Goal: Information Seeking & Learning: Learn about a topic

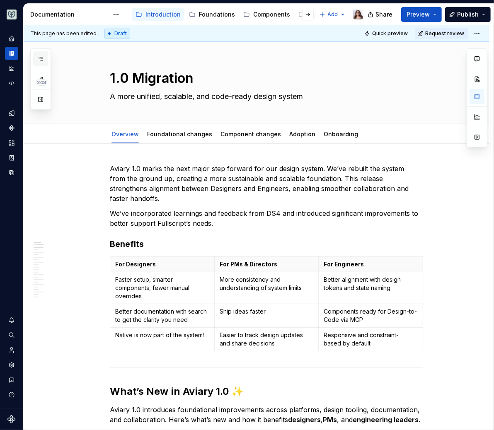
click at [44, 60] on button "button" at bounding box center [40, 58] width 15 height 15
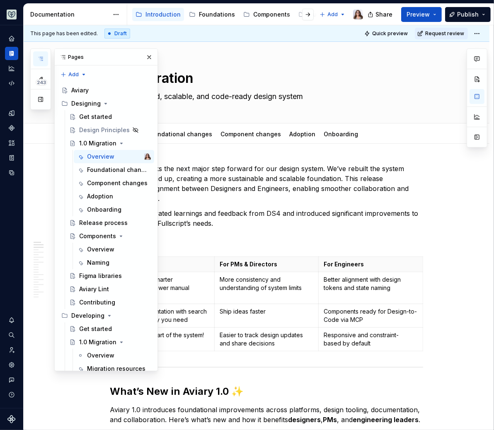
click at [39, 58] on icon "button" at bounding box center [40, 59] width 7 height 7
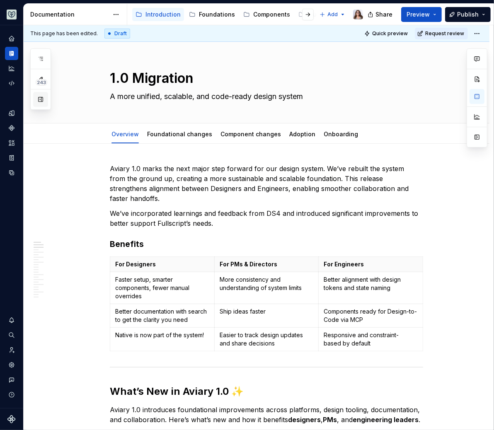
click at [40, 102] on button "button" at bounding box center [40, 99] width 15 height 15
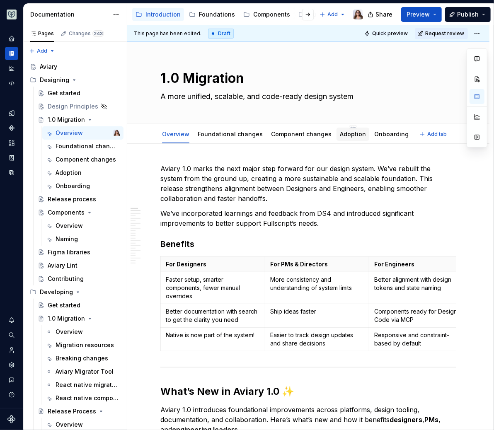
click at [347, 138] on div "Adoption" at bounding box center [353, 134] width 26 height 8
click at [345, 137] on link "Adoption" at bounding box center [353, 134] width 26 height 7
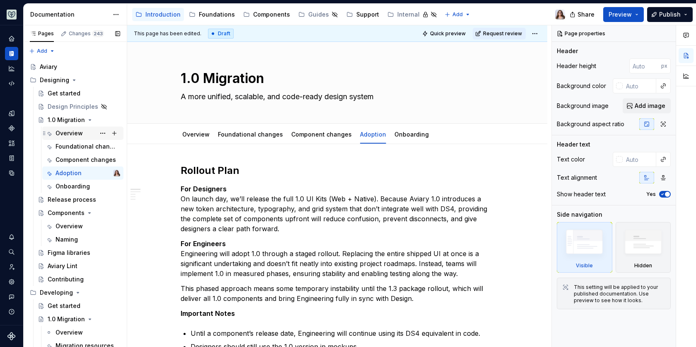
click at [66, 129] on div "Overview" at bounding box center [69, 133] width 27 height 8
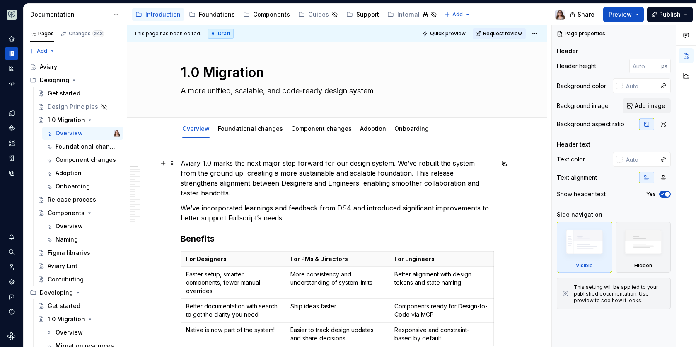
scroll to position [5, 0]
click at [252, 129] on link "Foundational changes" at bounding box center [250, 128] width 65 height 7
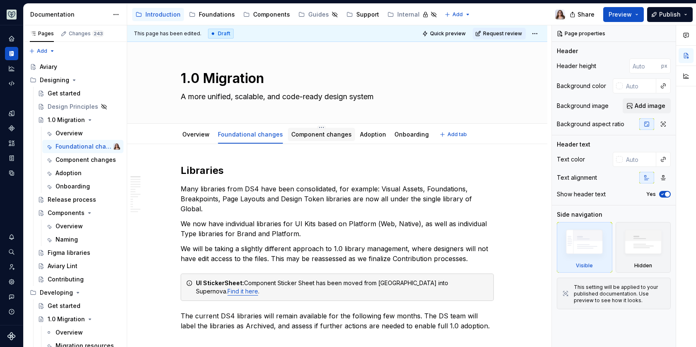
click at [311, 135] on link "Component changes" at bounding box center [321, 134] width 61 height 7
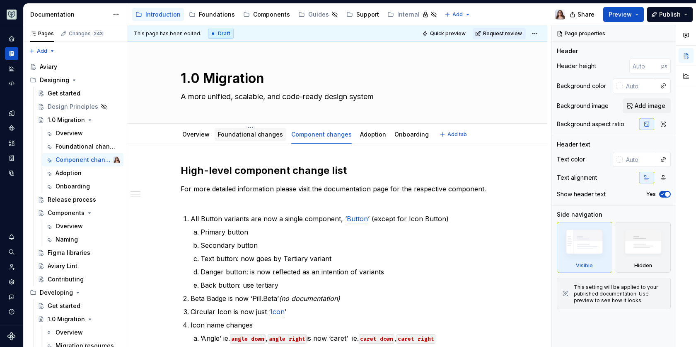
click at [248, 135] on link "Foundational changes" at bounding box center [250, 134] width 65 height 7
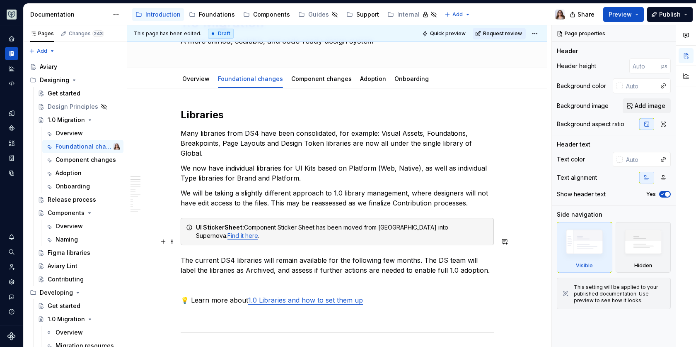
scroll to position [49, 0]
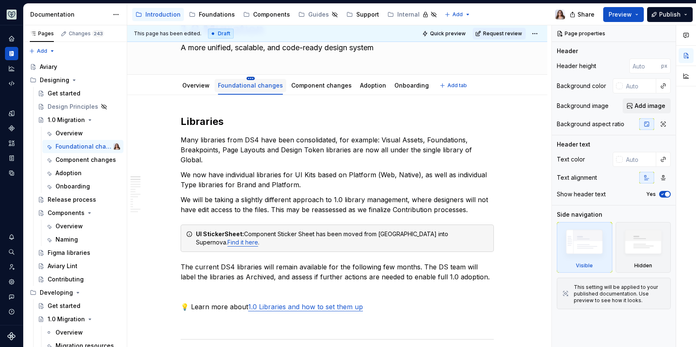
click at [249, 76] on html "Aviary Dataset Fullscript Documentation Accessibility guide for tree Page tree.…" at bounding box center [348, 173] width 696 height 347
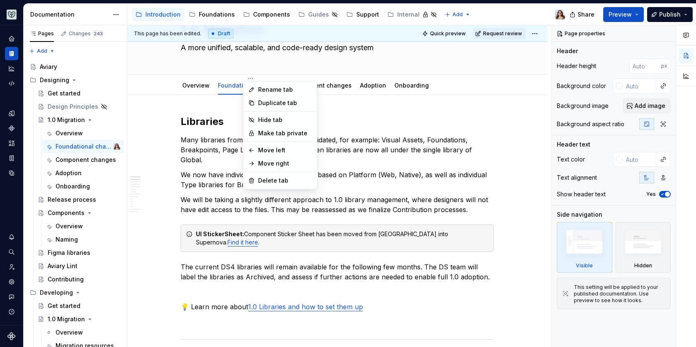
click at [209, 112] on html "Aviary Dataset Fullscript Documentation Accessibility guide for tree Page tree.…" at bounding box center [348, 173] width 696 height 347
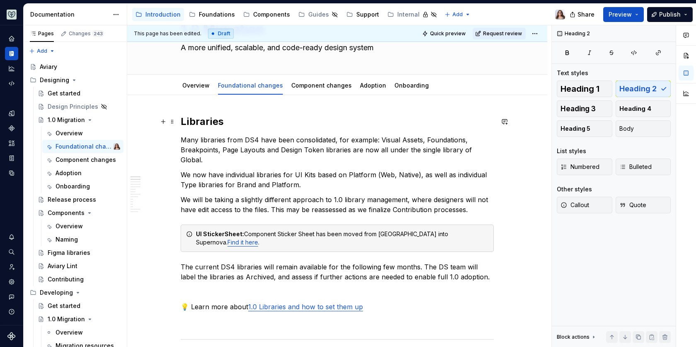
click at [228, 119] on h2 "Libraries" at bounding box center [337, 121] width 313 height 13
click at [325, 84] on link "Component changes" at bounding box center [321, 85] width 61 height 7
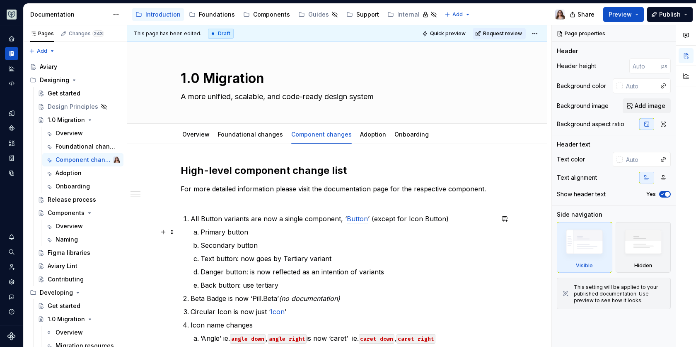
scroll to position [46, 0]
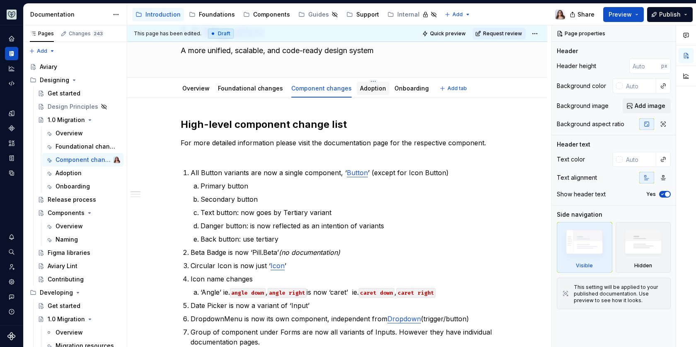
click at [368, 91] on div "Adoption" at bounding box center [373, 88] width 26 height 8
click at [361, 90] on link "Adoption" at bounding box center [373, 88] width 26 height 7
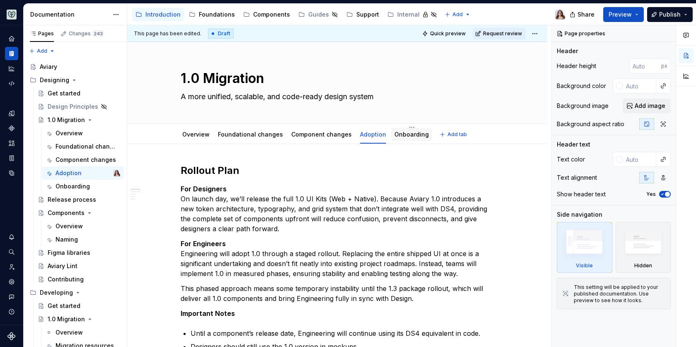
click at [399, 136] on link "Onboarding" at bounding box center [412, 134] width 34 height 7
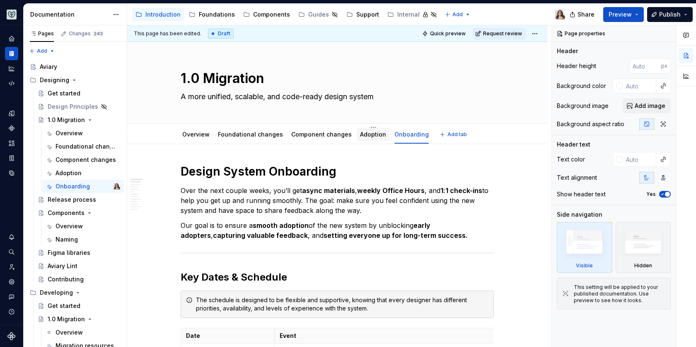
click at [361, 141] on div "Adoption" at bounding box center [373, 134] width 33 height 15
click at [362, 137] on div "Adoption" at bounding box center [373, 134] width 26 height 8
click at [365, 134] on link "Adoption" at bounding box center [373, 134] width 26 height 7
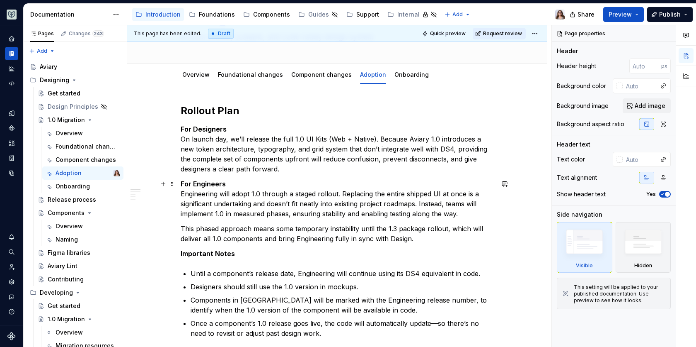
scroll to position [64, 0]
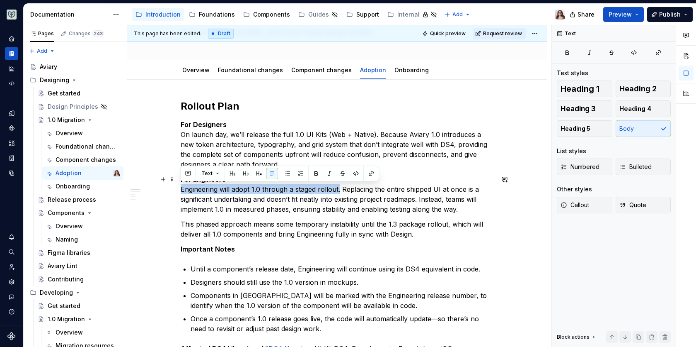
drag, startPoint x: 339, startPoint y: 188, endPoint x: 180, endPoint y: 184, distance: 158.8
copy p "Engineering will adopt 1.0 through a staged rollout."
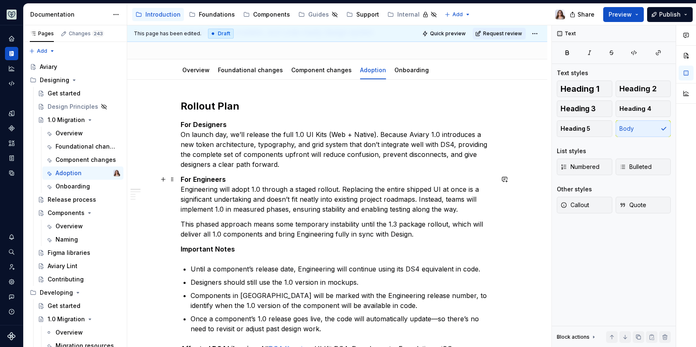
click at [452, 206] on p "For Engineers Engineering will adopt 1.0 through a staged rollout. Replacing th…" at bounding box center [337, 194] width 313 height 40
click at [463, 207] on p "For Engineers Engineering will adopt 1.0 through a staged rollout. Replacing th…" at bounding box center [337, 194] width 313 height 40
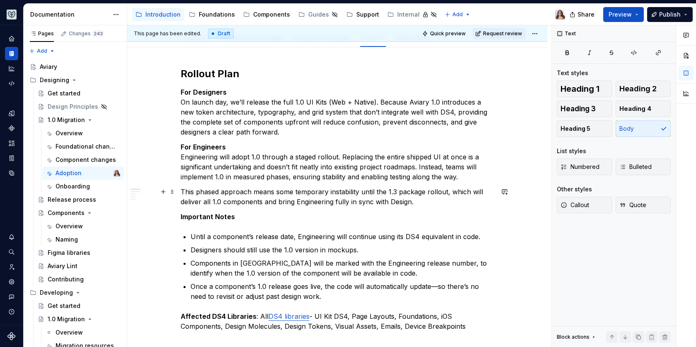
scroll to position [98, 0]
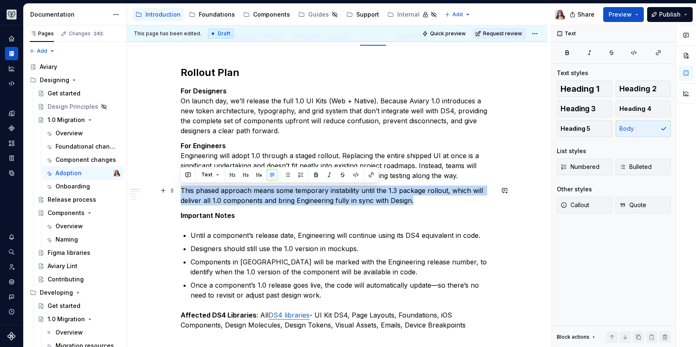
drag, startPoint x: 181, startPoint y: 188, endPoint x: 417, endPoint y: 200, distance: 236.2
click at [417, 200] on p "This phased approach means some temporary instability until the 1.3 package rol…" at bounding box center [337, 195] width 313 height 20
copy p "This phased approach means some temporary instability until the 1.3 package rol…"
click at [246, 211] on p "Important Notes" at bounding box center [337, 215] width 313 height 10
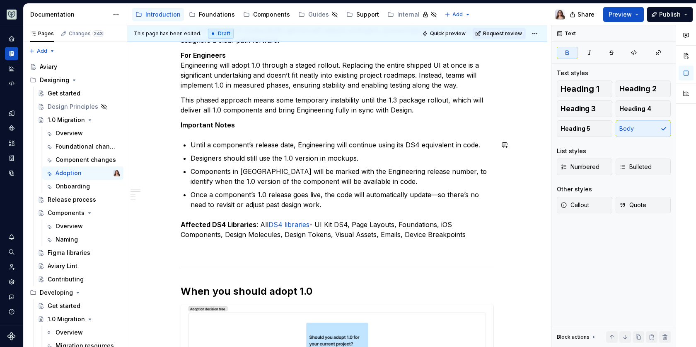
scroll to position [189, 0]
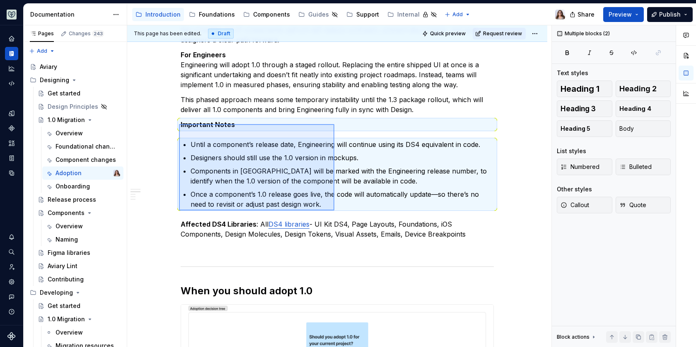
drag, startPoint x: 179, startPoint y: 124, endPoint x: 334, endPoint y: 210, distance: 177.2
click at [334, 210] on div "This page has been edited. Draft Quick preview Request review 1.0 Migration A m…" at bounding box center [339, 186] width 425 height 322
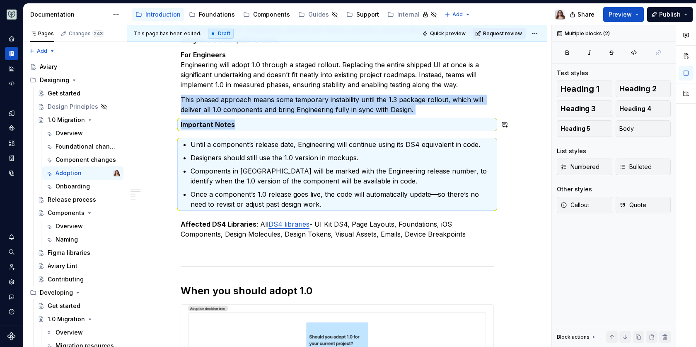
copy div "This phased approach means some temporary instability until the 1.3 package rol…"
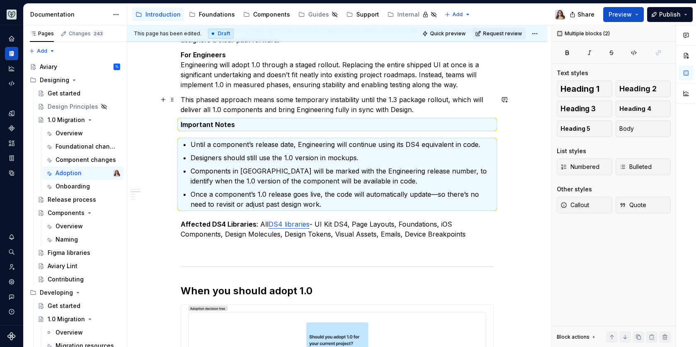
click at [267, 104] on p "This phased approach means some temporary instability until the 1.3 package rol…" at bounding box center [337, 105] width 313 height 20
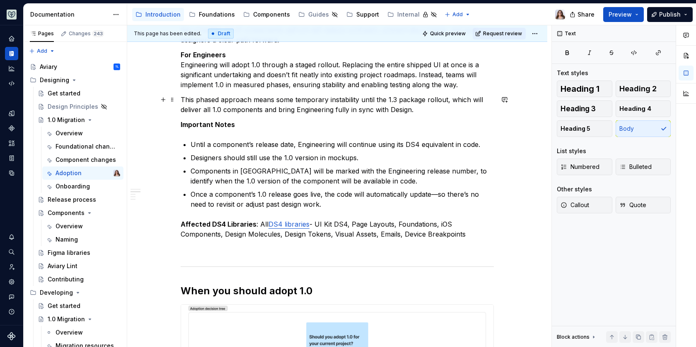
click at [422, 110] on p "This phased approach means some temporary instability until the 1.3 package rol…" at bounding box center [337, 105] width 313 height 20
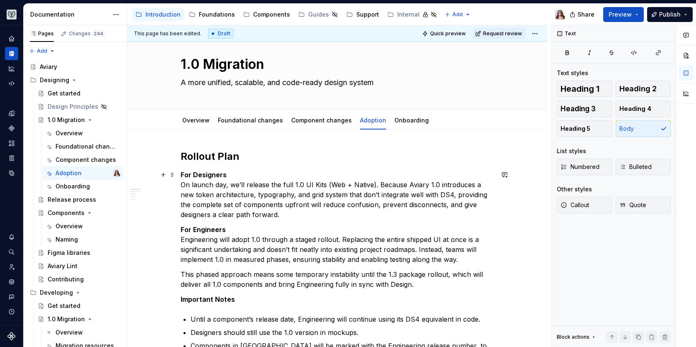
scroll to position [0, 0]
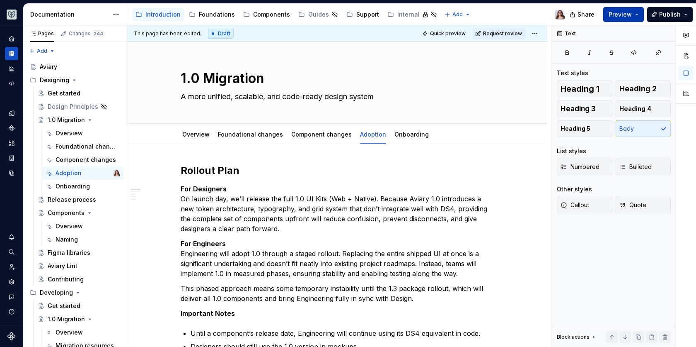
click at [494, 18] on button "Preview" at bounding box center [624, 14] width 41 height 15
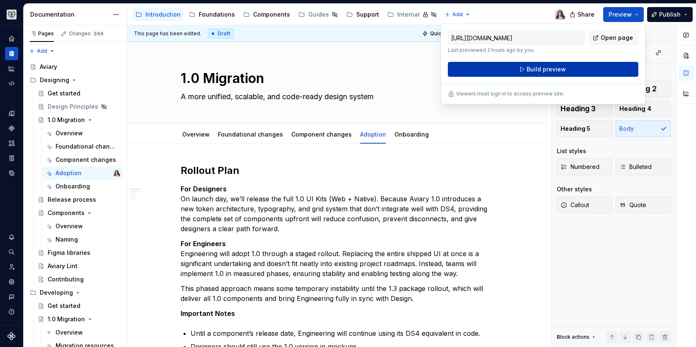
click at [494, 69] on span "Build preview" at bounding box center [546, 69] width 39 height 8
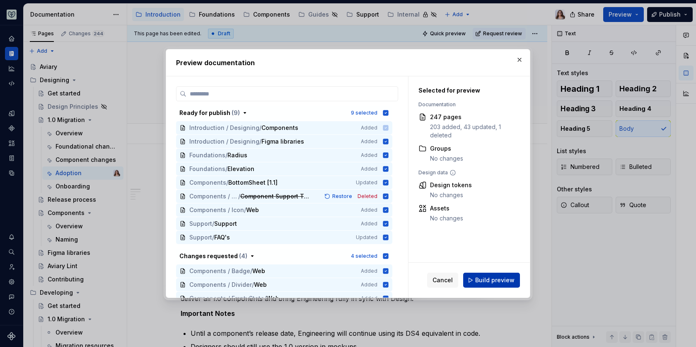
click at [494, 283] on span "Build preview" at bounding box center [495, 280] width 39 height 8
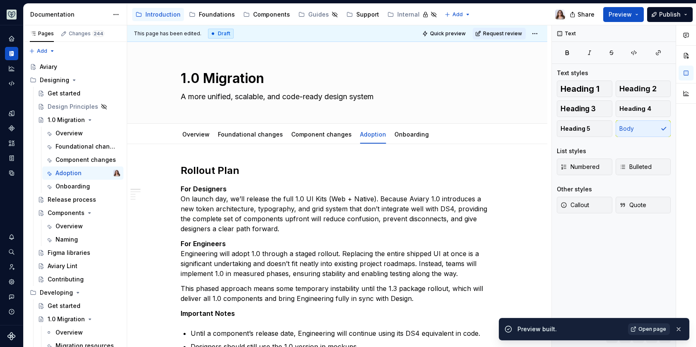
click at [494, 330] on span "Open page" at bounding box center [653, 328] width 28 height 7
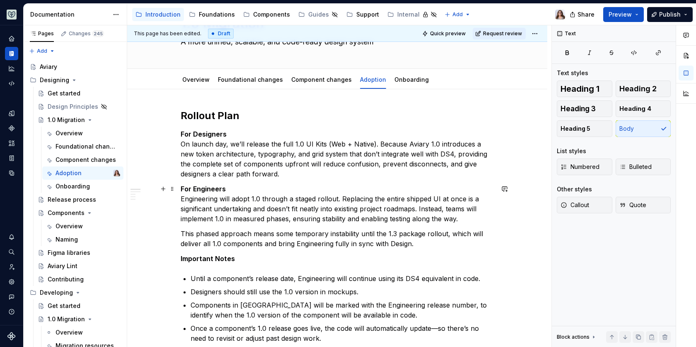
scroll to position [51, 0]
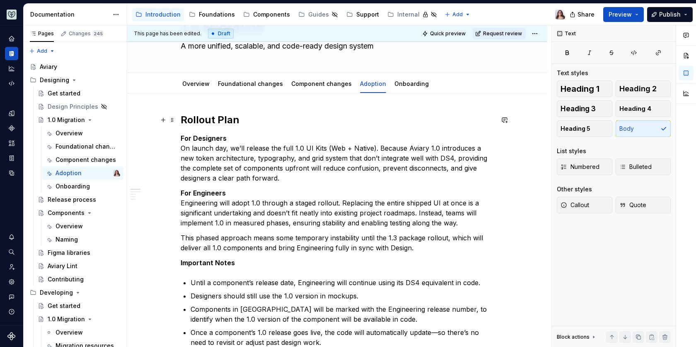
click at [241, 119] on h2 "Rollout Plan" at bounding box center [337, 119] width 313 height 13
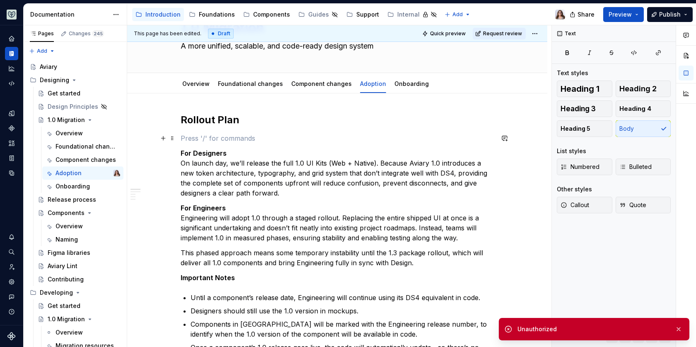
click at [243, 133] on p at bounding box center [337, 138] width 313 height 10
click at [272, 139] on p at bounding box center [337, 138] width 313 height 10
type textarea "*"
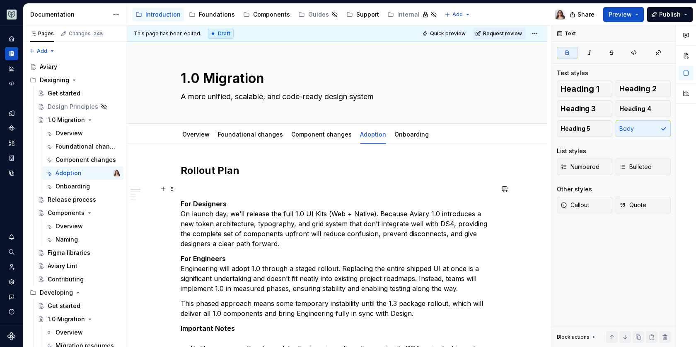
click at [187, 185] on p at bounding box center [337, 189] width 313 height 10
click at [242, 187] on p at bounding box center [337, 189] width 313 height 10
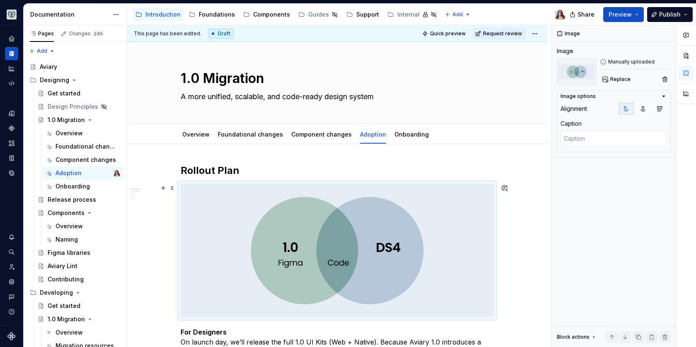
scroll to position [30, 0]
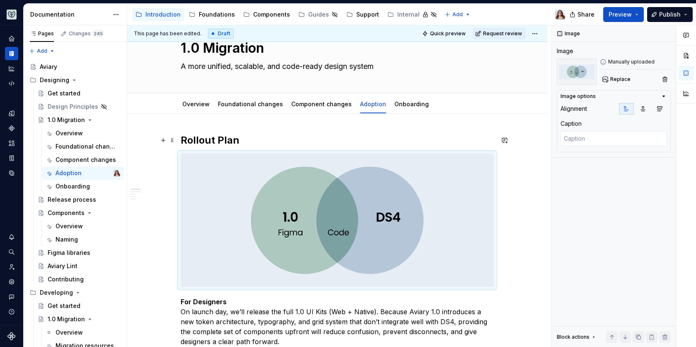
click at [247, 143] on h2 "Rollout Plan" at bounding box center [337, 139] width 313 height 13
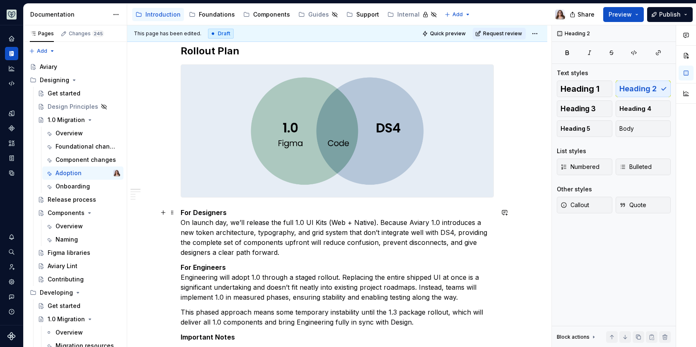
scroll to position [114, 0]
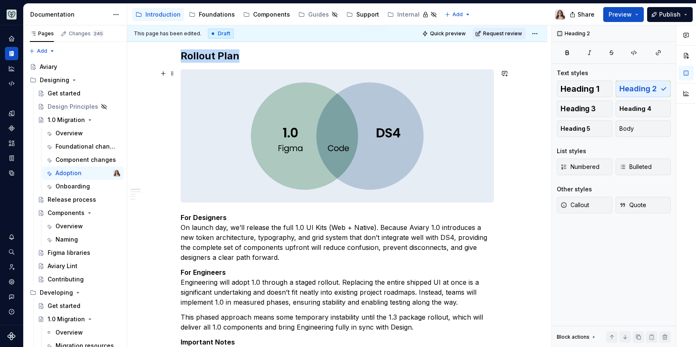
click at [347, 130] on img at bounding box center [337, 136] width 313 height 132
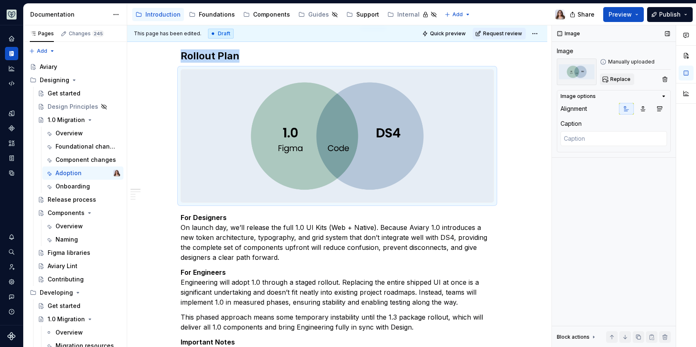
click at [615, 78] on span "Replace" at bounding box center [621, 79] width 20 height 7
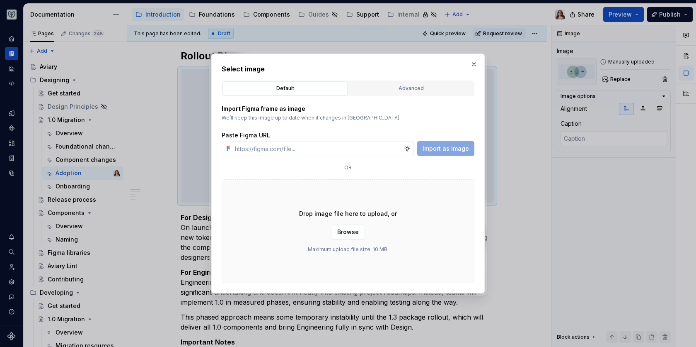
click at [247, 237] on div "Drop image file here to upload, or Browse Maximum upload file size: 10 MB." at bounding box center [348, 231] width 253 height 104
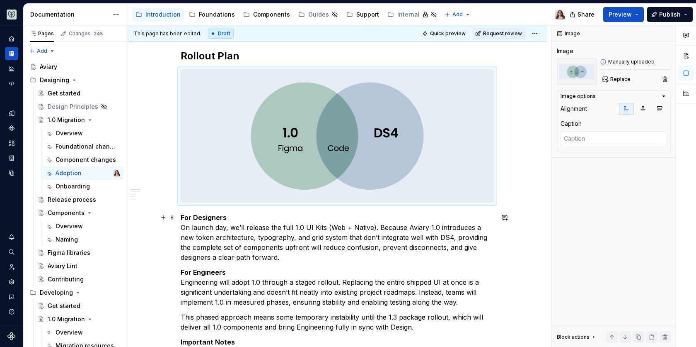
click at [330, 228] on p "For Designers On launch day, we’ll release the full 1.0 UI Kits (Web + Native).…" at bounding box center [337, 237] width 313 height 50
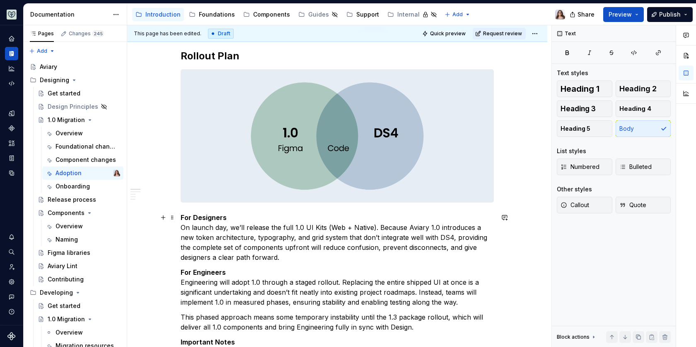
click at [284, 259] on p "For Designers On launch day, we’ll release the full 1.0 UI Kits (Web + Native).…" at bounding box center [337, 237] width 313 height 50
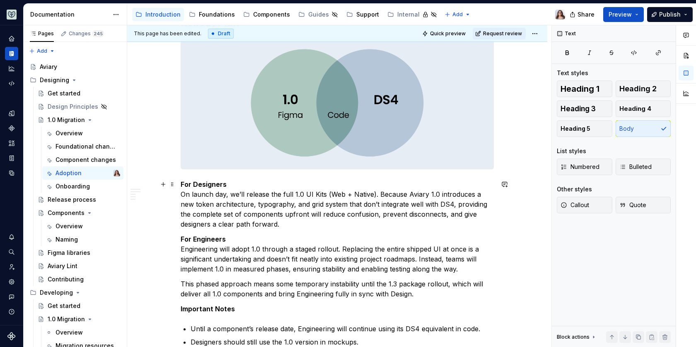
scroll to position [146, 0]
click at [230, 184] on p "For Designers On launch day, we’ll release the full 1.0 UI Kits (Web + Native).…" at bounding box center [337, 205] width 313 height 50
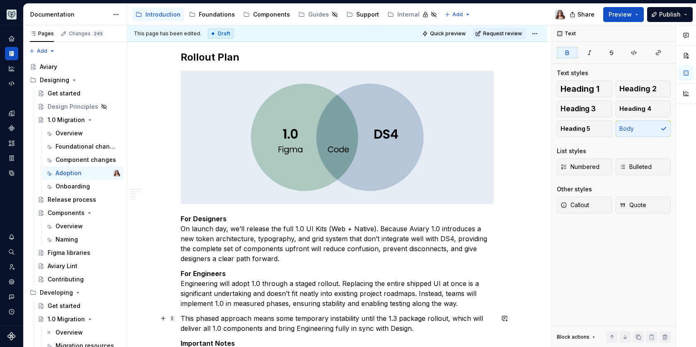
scroll to position [0, 0]
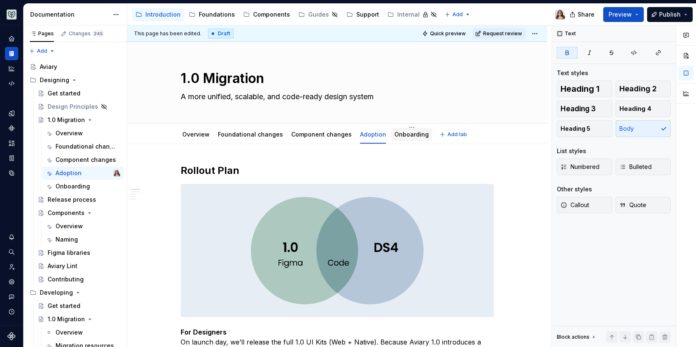
click at [400, 135] on link "Onboarding" at bounding box center [412, 134] width 34 height 7
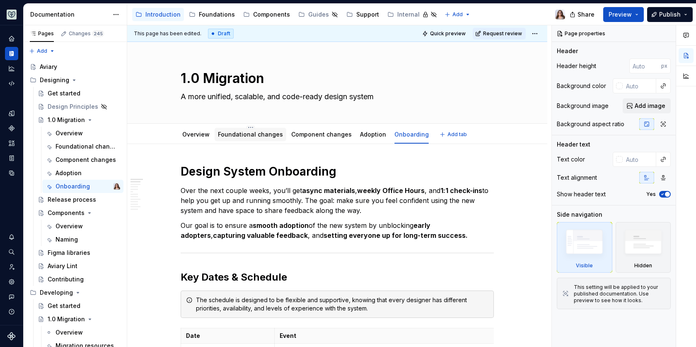
click at [255, 140] on div "Foundational changes" at bounding box center [251, 134] width 72 height 13
click at [192, 134] on link "Overview" at bounding box center [195, 134] width 27 height 7
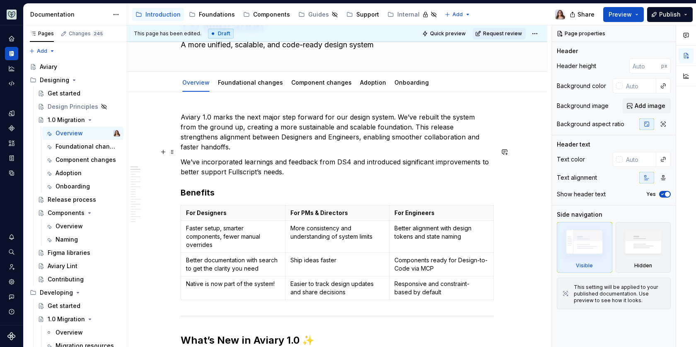
scroll to position [57, 0]
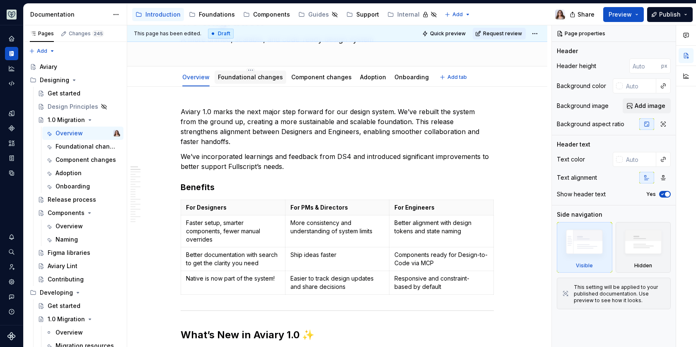
click at [252, 75] on link "Foundational changes" at bounding box center [250, 76] width 65 height 7
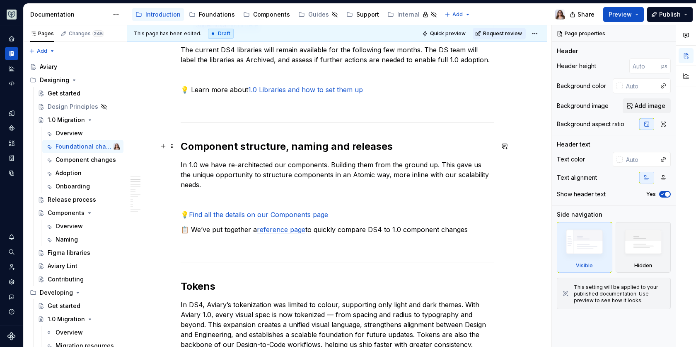
scroll to position [272, 0]
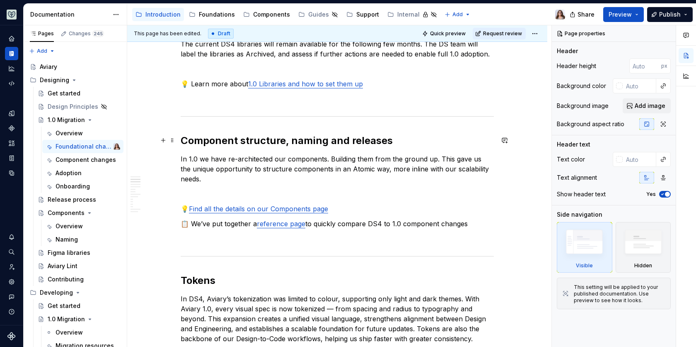
type textarea "*"
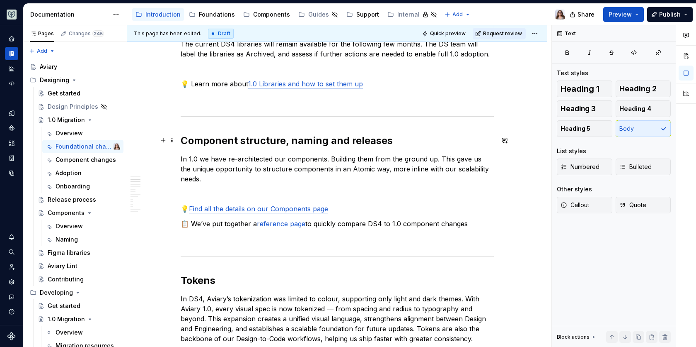
click at [220, 161] on p "In 1.0 we have re-architected our components. Building them from the ground up.…" at bounding box center [337, 169] width 313 height 30
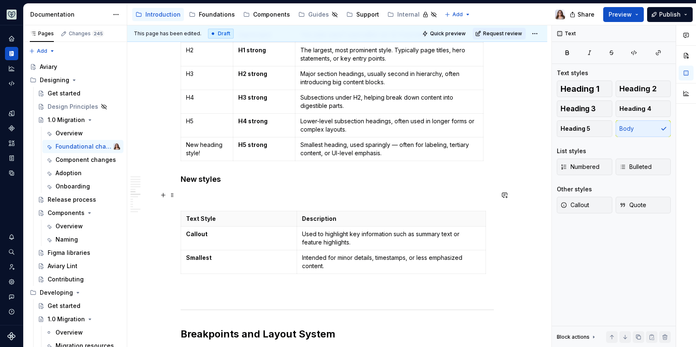
scroll to position [1277, 0]
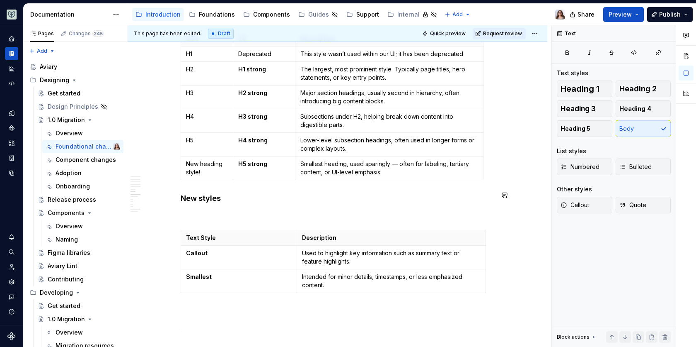
click at [197, 186] on div "Libraries Many libraries from DS4 have been consolidated, for example: Visual A…" at bounding box center [337, 179] width 313 height 2587
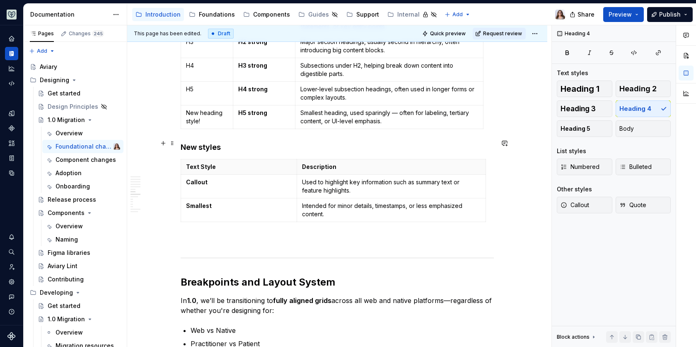
scroll to position [1330, 0]
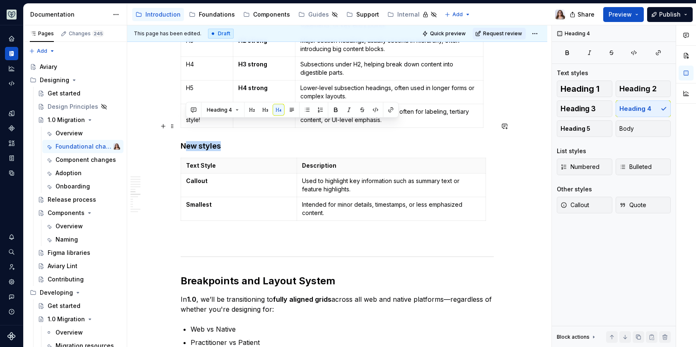
drag, startPoint x: 220, startPoint y: 129, endPoint x: 184, endPoint y: 129, distance: 35.7
click at [184, 141] on h4 "New styles" at bounding box center [337, 146] width 313 height 10
click at [233, 141] on h4 "New styles" at bounding box center [337, 146] width 313 height 10
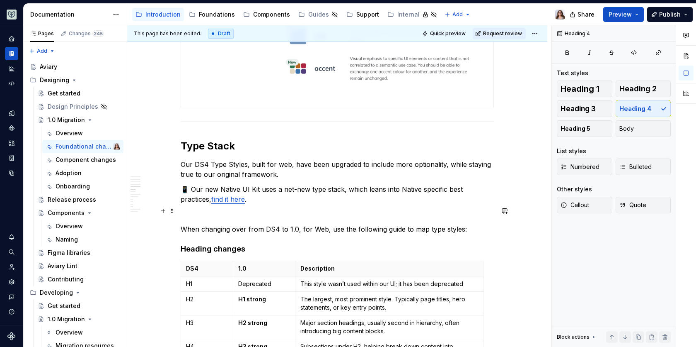
scroll to position [1045, 0]
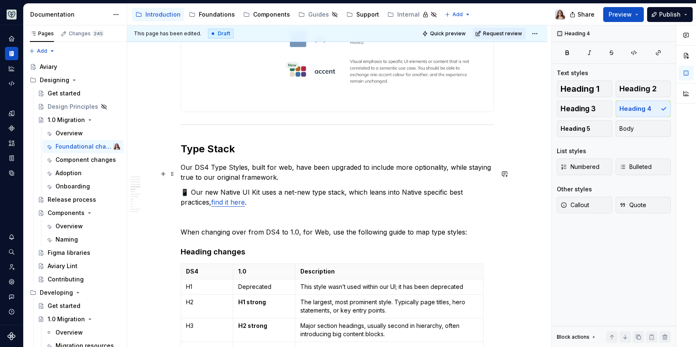
click at [231, 187] on p "📱 Our new Native UI Kit uses a net-new type stack, which leans into Native spec…" at bounding box center [337, 197] width 313 height 20
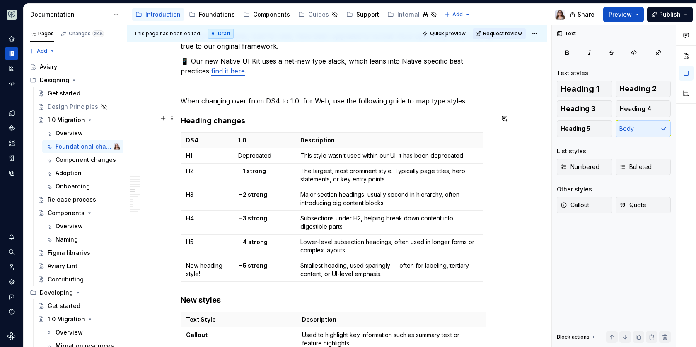
scroll to position [1194, 0]
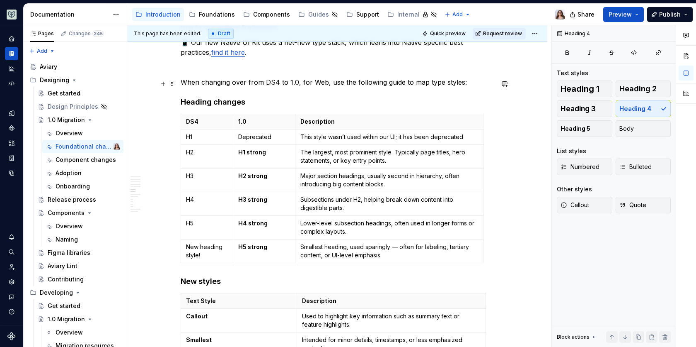
click at [246, 97] on h4 "Heading changes" at bounding box center [337, 102] width 313 height 10
click at [238, 133] on p "Deprecated" at bounding box center [264, 137] width 52 height 8
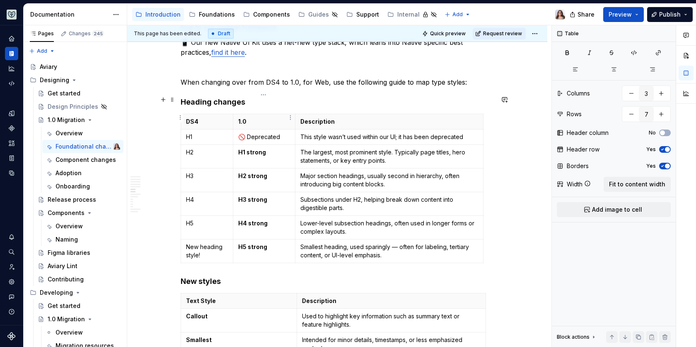
click at [280, 133] on p "🚫 Deprecated" at bounding box center [264, 137] width 52 height 8
click at [274, 74] on div "Libraries Many libraries from DS4 have been consolidated, for example: Visual A…" at bounding box center [337, 252] width 313 height 2567
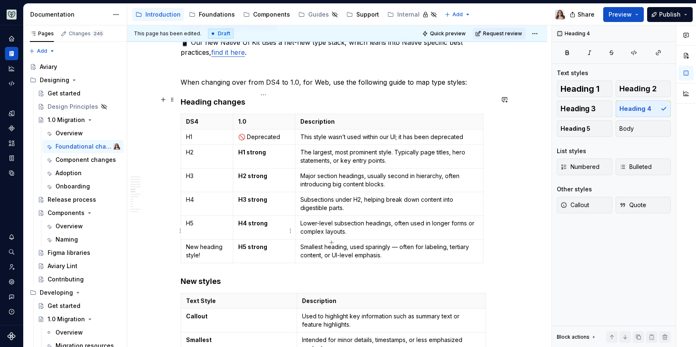
click at [269, 243] on p "H5 strong" at bounding box center [264, 247] width 52 height 8
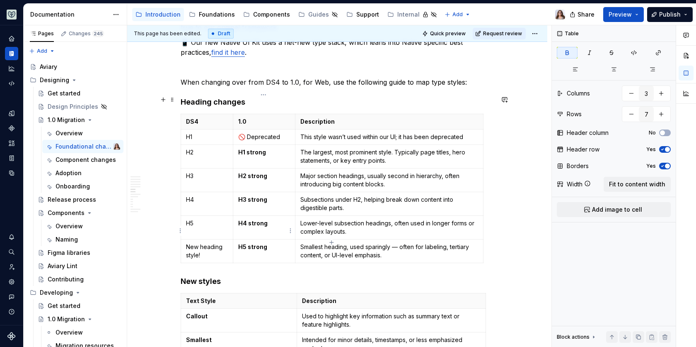
click at [238, 243] on strong "H5 strong" at bounding box center [252, 246] width 29 height 7
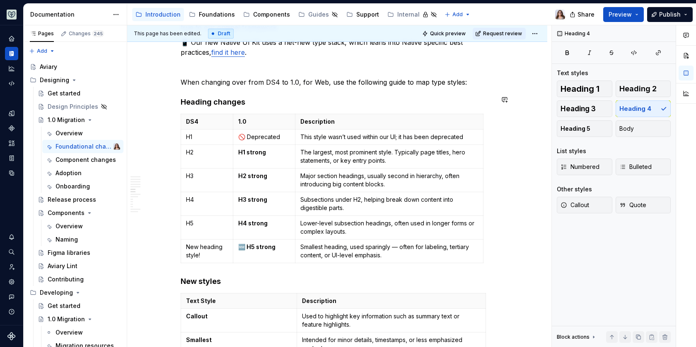
click at [269, 252] on div "Libraries Many libraries from DS4 have been consolidated, for example: Visual A…" at bounding box center [337, 252] width 313 height 2567
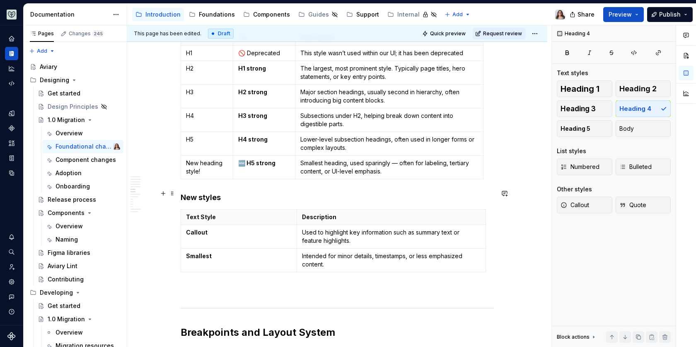
scroll to position [1287, 0]
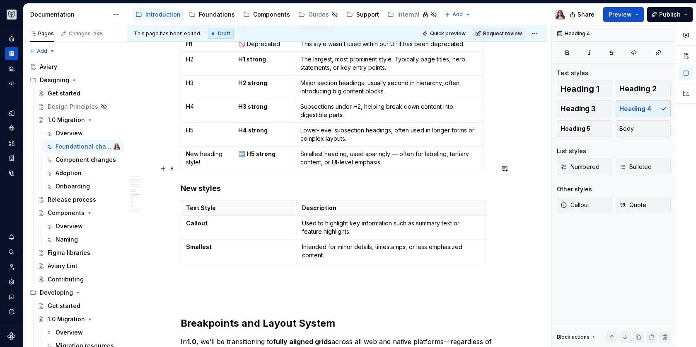
click at [222, 183] on h4 "New styles" at bounding box center [337, 188] width 313 height 10
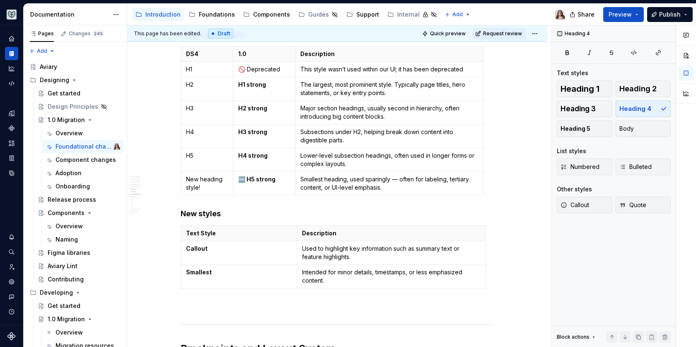
scroll to position [1272, 0]
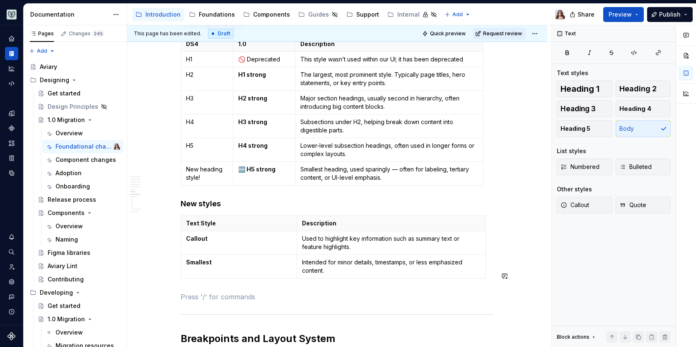
click at [199, 269] on div "Libraries Many libraries from DS4 have been consolidated, for example: Visual A…" at bounding box center [337, 175] width 313 height 2567
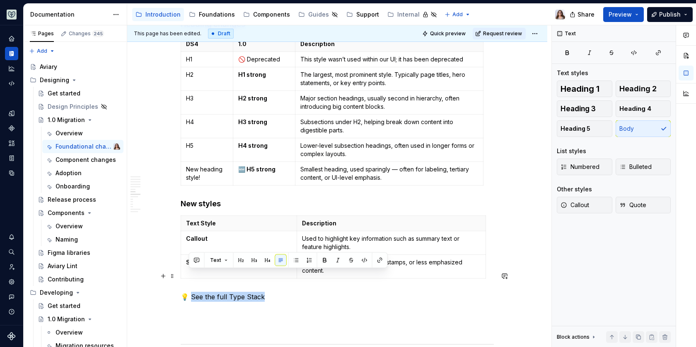
drag, startPoint x: 262, startPoint y: 276, endPoint x: 188, endPoint y: 276, distance: 73.4
click at [188, 291] on p "💡 See the full Type Stack" at bounding box center [337, 296] width 313 height 10
click at [377, 260] on button "button" at bounding box center [380, 260] width 12 height 12
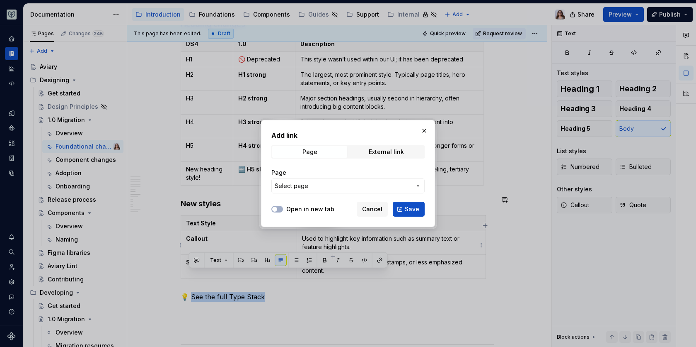
click at [323, 193] on button "Select page" at bounding box center [348, 185] width 153 height 15
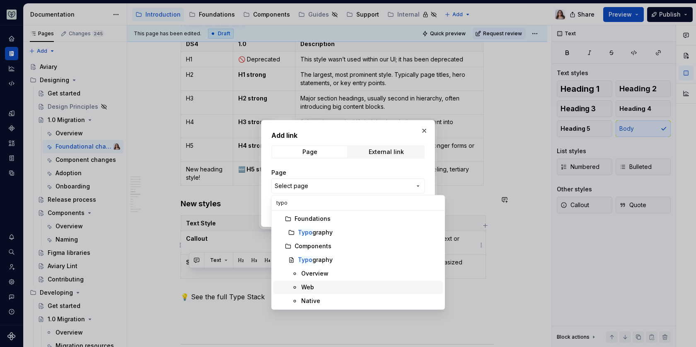
type input "typo"
click at [318, 287] on div "Web" at bounding box center [370, 287] width 138 height 8
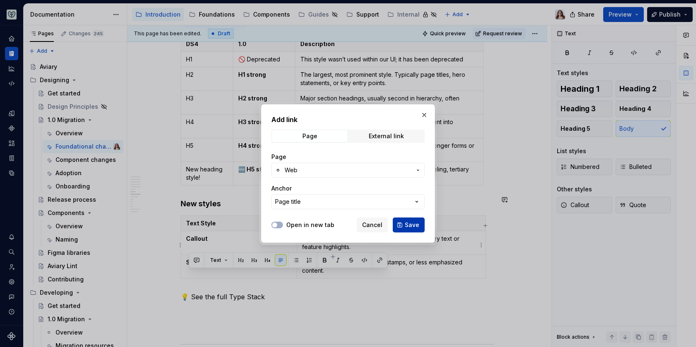
click at [406, 226] on span "Save" at bounding box center [412, 225] width 15 height 8
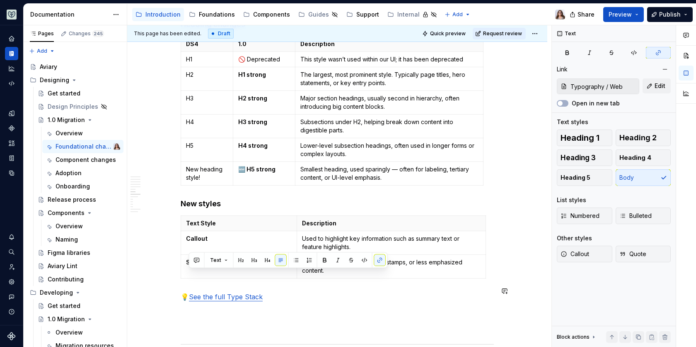
click at [275, 281] on div "Libraries Many libraries from DS4 have been consolidated, for example: Visual A…" at bounding box center [337, 190] width 313 height 2597
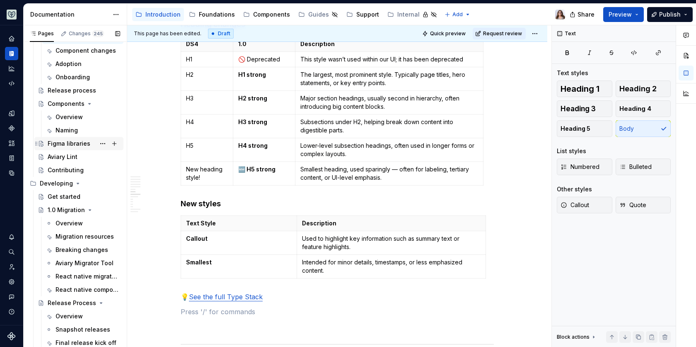
scroll to position [117, 0]
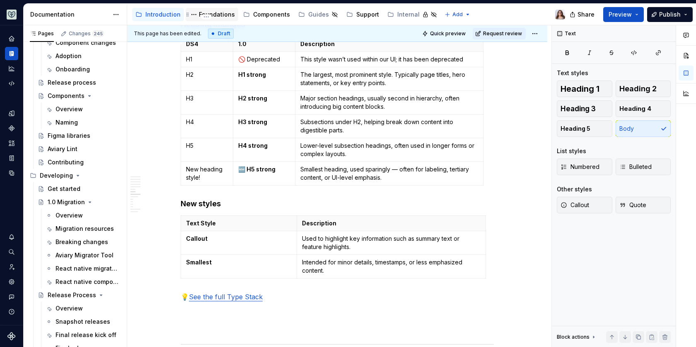
click at [214, 17] on div "Foundations" at bounding box center [217, 14] width 36 height 8
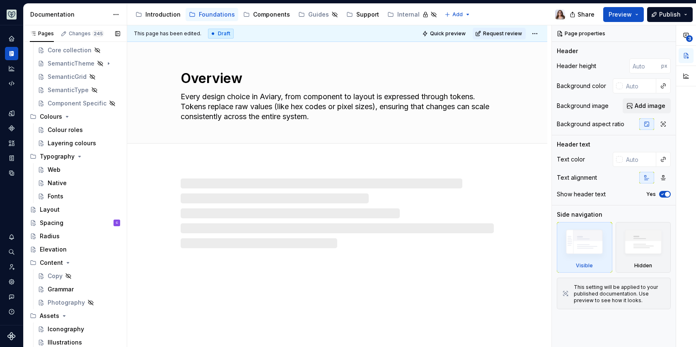
scroll to position [56, 0]
click at [58, 168] on div "Web" at bounding box center [54, 170] width 13 height 8
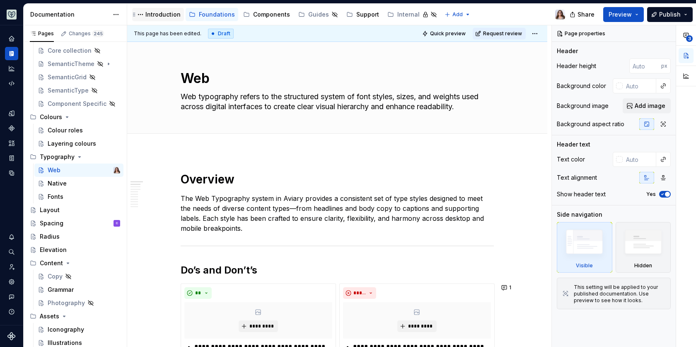
click at [161, 19] on div "Introduction" at bounding box center [158, 14] width 52 height 13
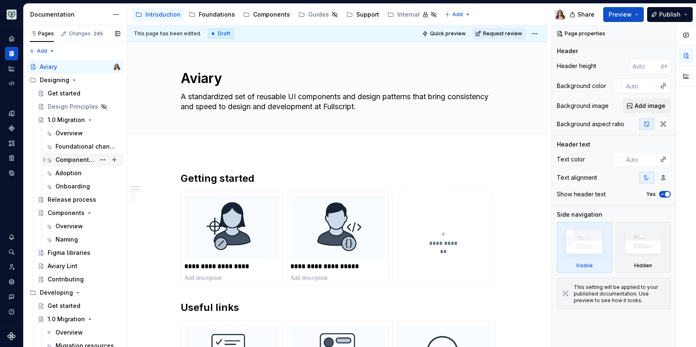
click at [73, 163] on div "Component changes" at bounding box center [76, 159] width 40 height 8
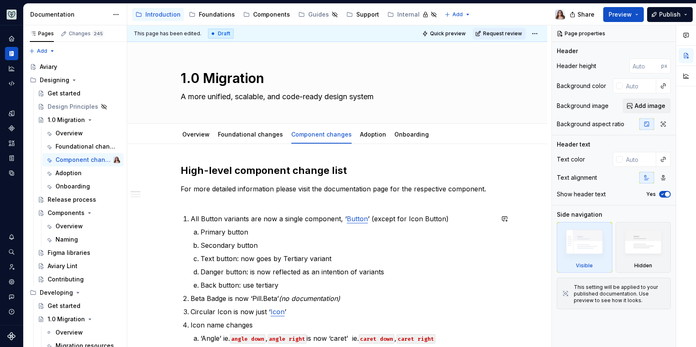
scroll to position [4, 0]
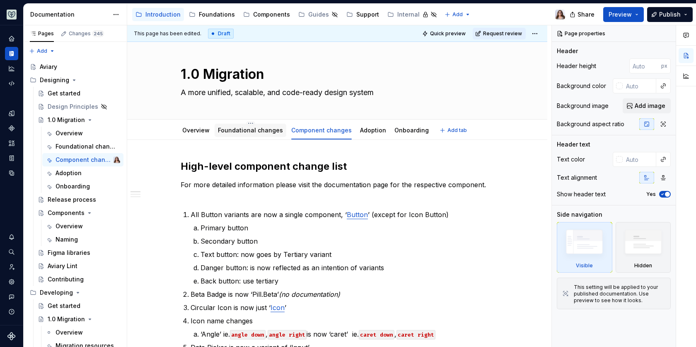
click at [243, 131] on link "Foundational changes" at bounding box center [250, 129] width 65 height 7
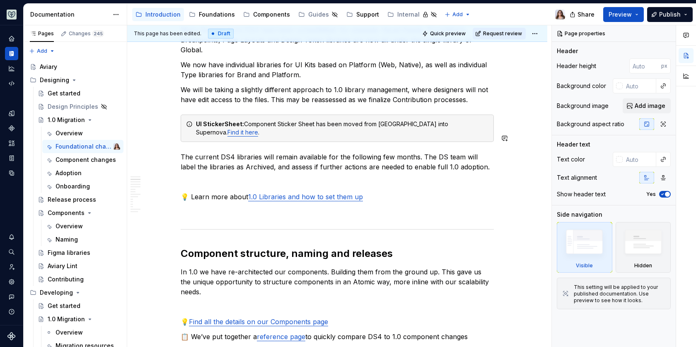
scroll to position [159, 0]
click at [8, 284] on icon "Settings" at bounding box center [11, 281] width 7 height 7
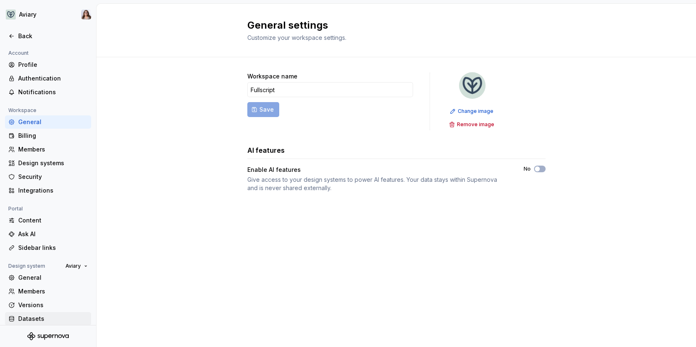
scroll to position [18, 0]
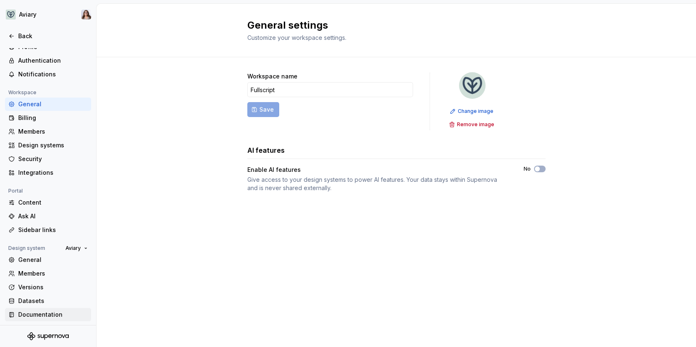
click at [40, 310] on div "Documentation" at bounding box center [53, 314] width 70 height 8
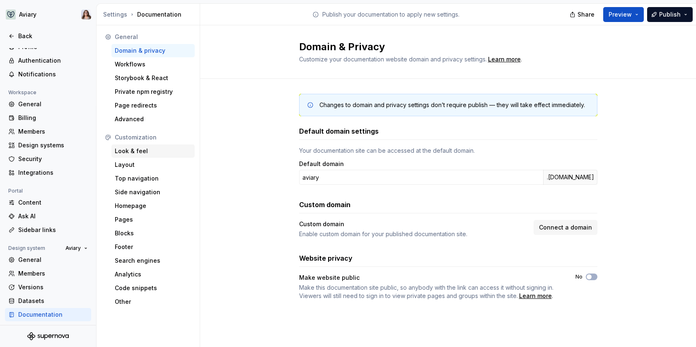
click at [146, 153] on div "Look & feel" at bounding box center [153, 151] width 77 height 8
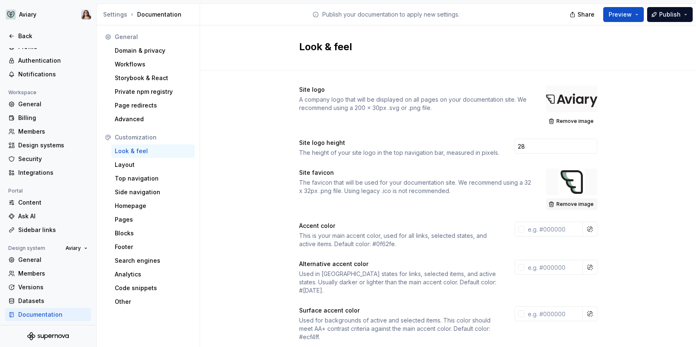
click at [570, 204] on span "Remove image" at bounding box center [575, 204] width 37 height 7
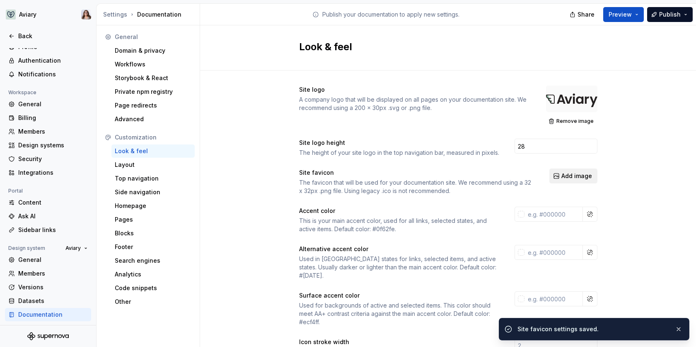
click at [571, 174] on span "Add image" at bounding box center [577, 176] width 31 height 8
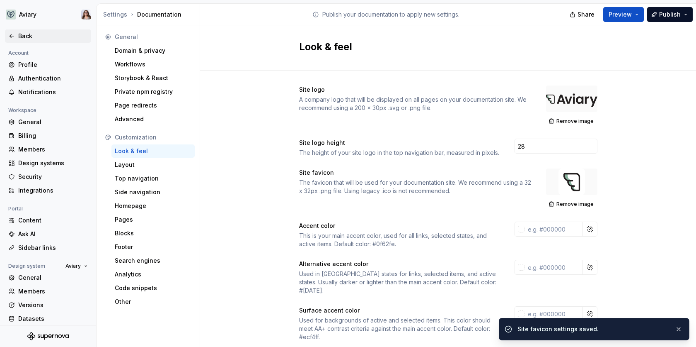
click at [22, 35] on div "Back" at bounding box center [53, 36] width 70 height 8
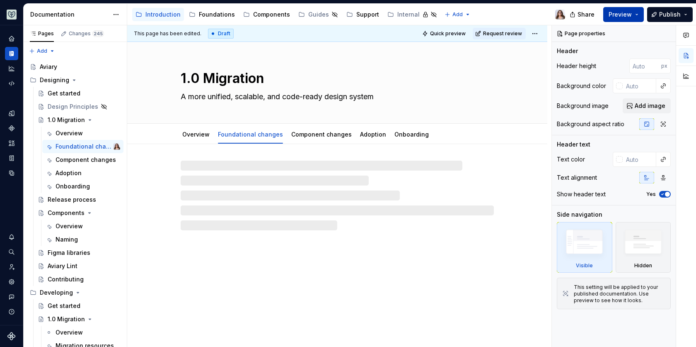
click at [624, 16] on span "Preview" at bounding box center [620, 14] width 23 height 8
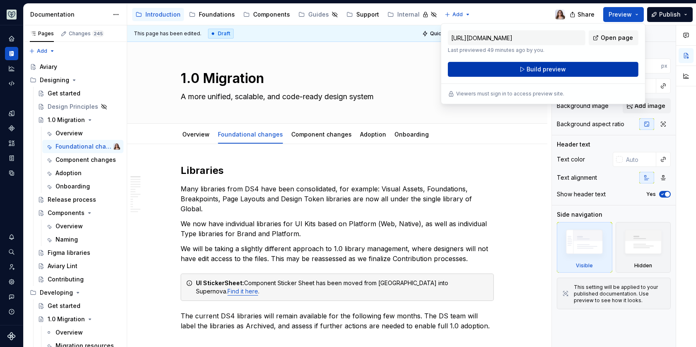
click at [540, 70] on span "Build preview" at bounding box center [546, 69] width 39 height 8
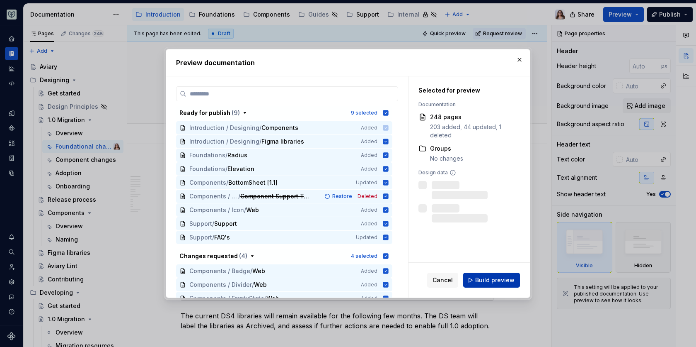
click at [485, 283] on span "Build preview" at bounding box center [495, 280] width 39 height 8
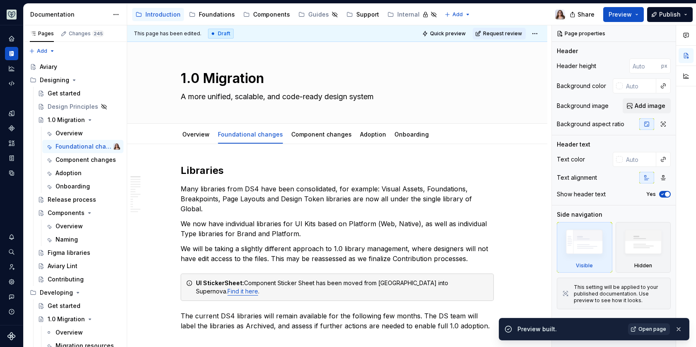
click at [651, 329] on span "Open page" at bounding box center [653, 328] width 28 height 7
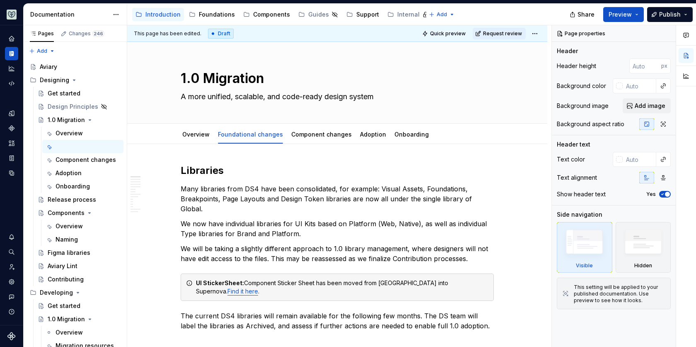
type textarea "*"
